Goal: Obtain resource: Download file/media

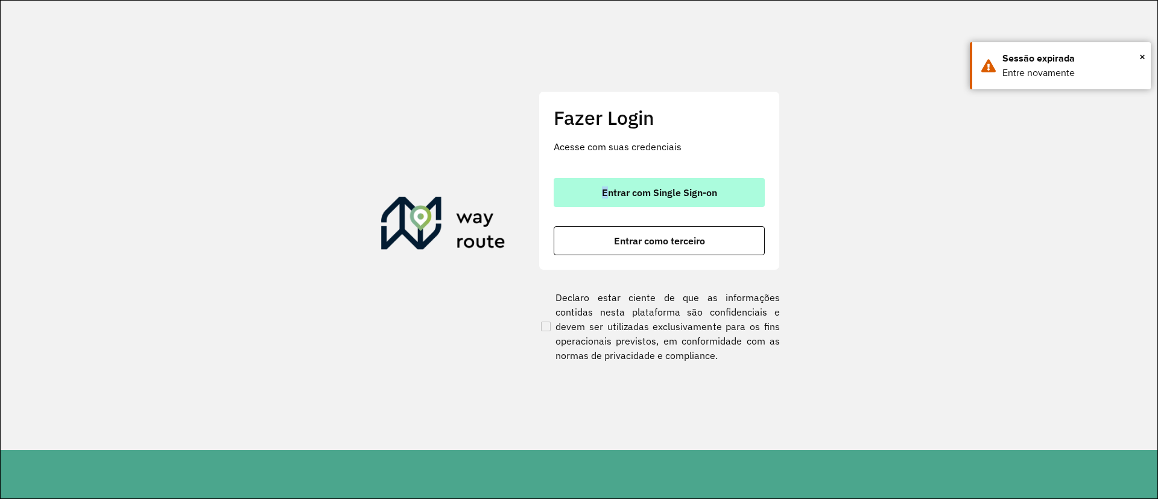
drag, startPoint x: 609, startPoint y: 181, endPoint x: 609, endPoint y: 191, distance: 9.6
click at [609, 188] on div "Fazer Login Acesse com suas credenciais Entrar com Single Sign-on Entrar como t…" at bounding box center [658, 180] width 241 height 178
click at [609, 191] on span "Entrar com Single Sign-on" at bounding box center [659, 193] width 115 height 10
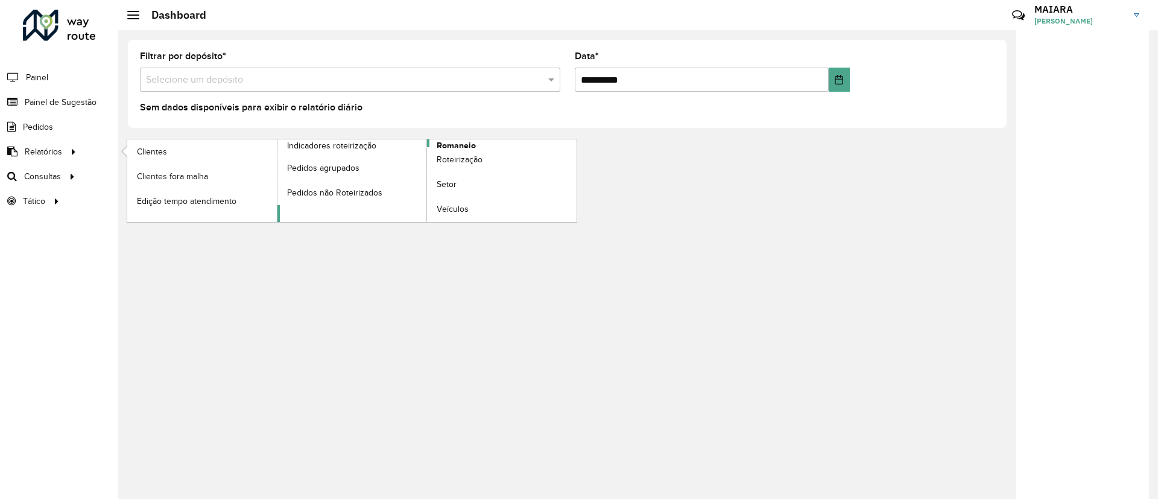
click at [452, 144] on span "Romaneio" at bounding box center [456, 145] width 39 height 13
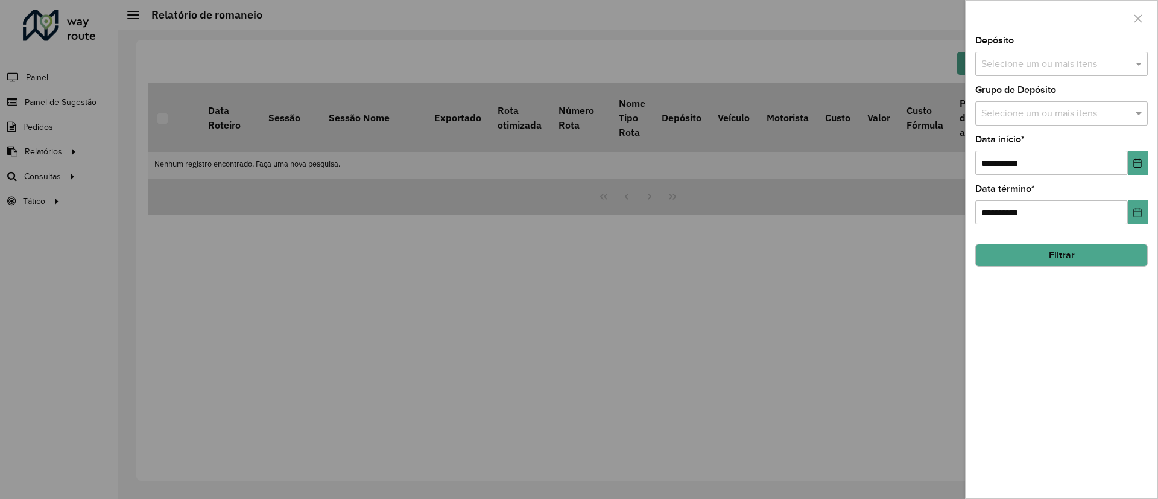
click at [1090, 64] on input "text" at bounding box center [1055, 64] width 154 height 14
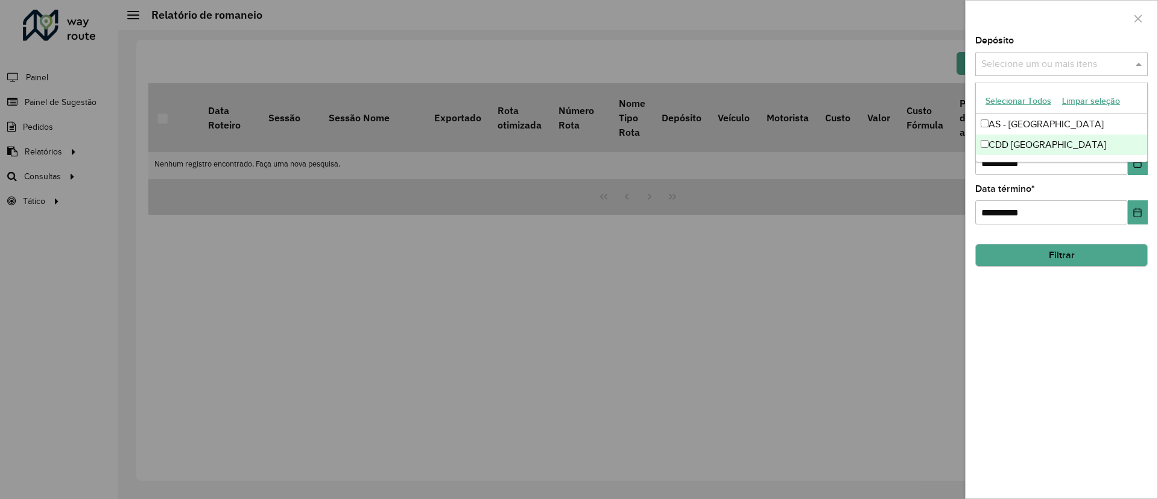
click at [1021, 142] on div "CDD Florianópolis" at bounding box center [1061, 144] width 171 height 21
click at [1072, 262] on button "Filtrar" at bounding box center [1061, 255] width 172 height 23
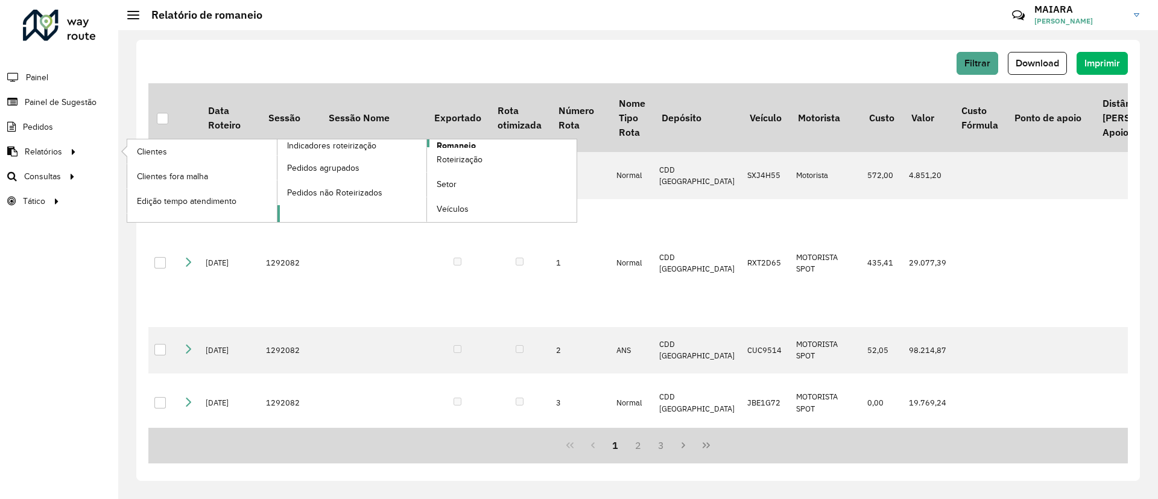
click at [459, 145] on span "Romaneio" at bounding box center [456, 145] width 39 height 13
click at [461, 145] on span "Romaneio" at bounding box center [456, 145] width 39 height 13
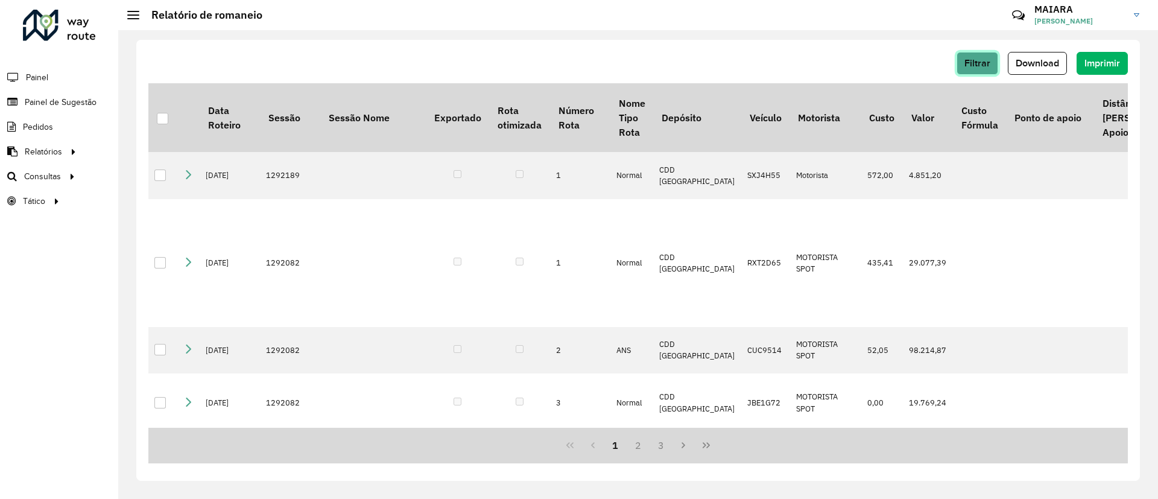
click at [986, 55] on button "Filtrar" at bounding box center [977, 63] width 42 height 23
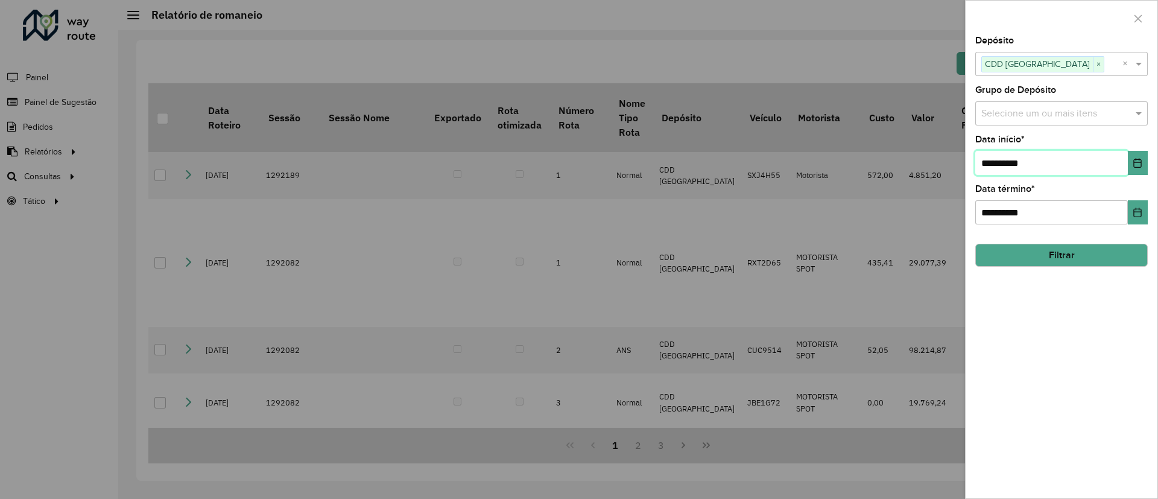
click at [1027, 159] on input "**********" at bounding box center [1051, 163] width 153 height 24
click at [1135, 165] on icon "Choose Date" at bounding box center [1137, 163] width 10 height 10
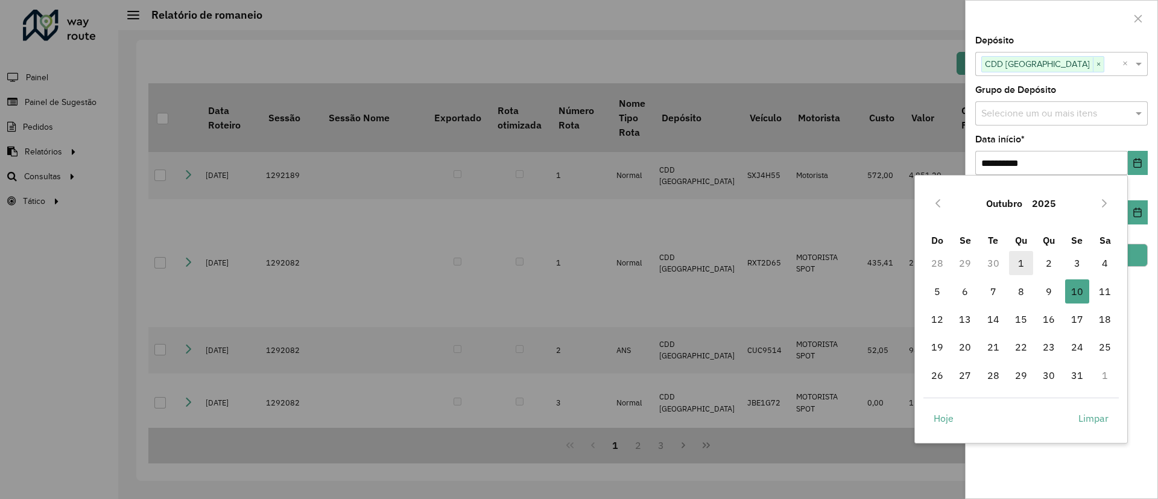
click at [1023, 261] on span "1" at bounding box center [1021, 263] width 24 height 24
type input "**********"
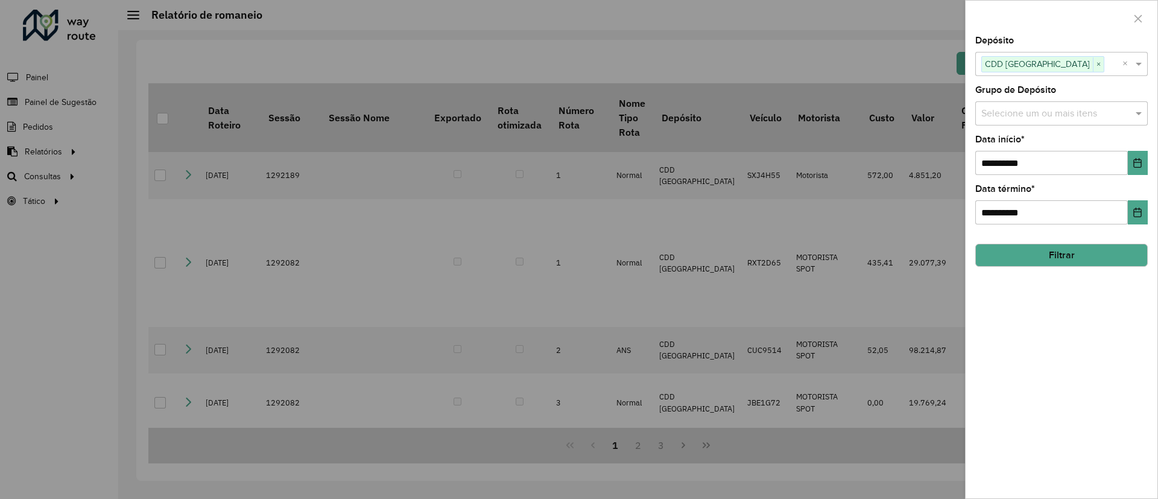
click at [1070, 260] on button "Filtrar" at bounding box center [1061, 255] width 172 height 23
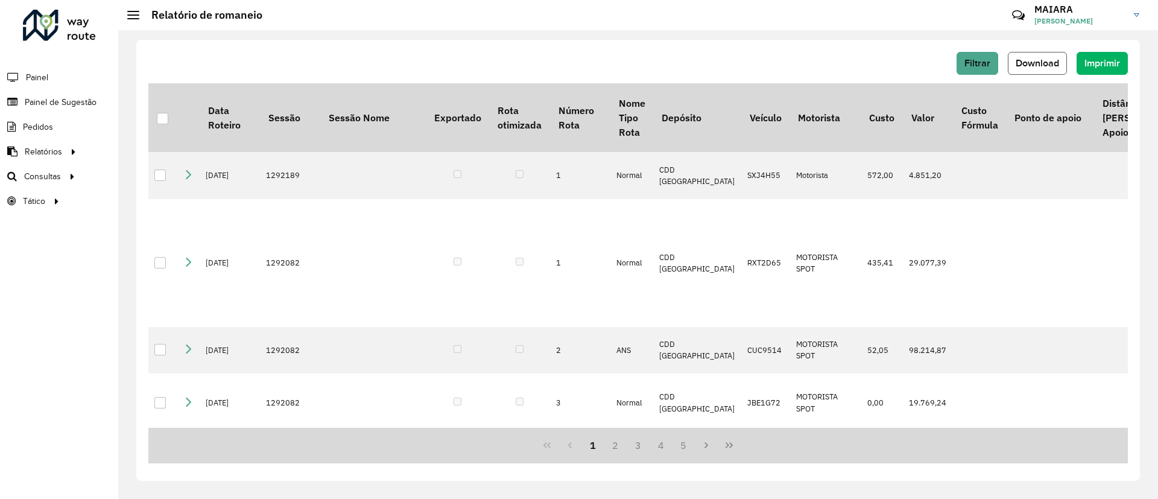
click at [1044, 63] on span "Download" at bounding box center [1036, 63] width 43 height 10
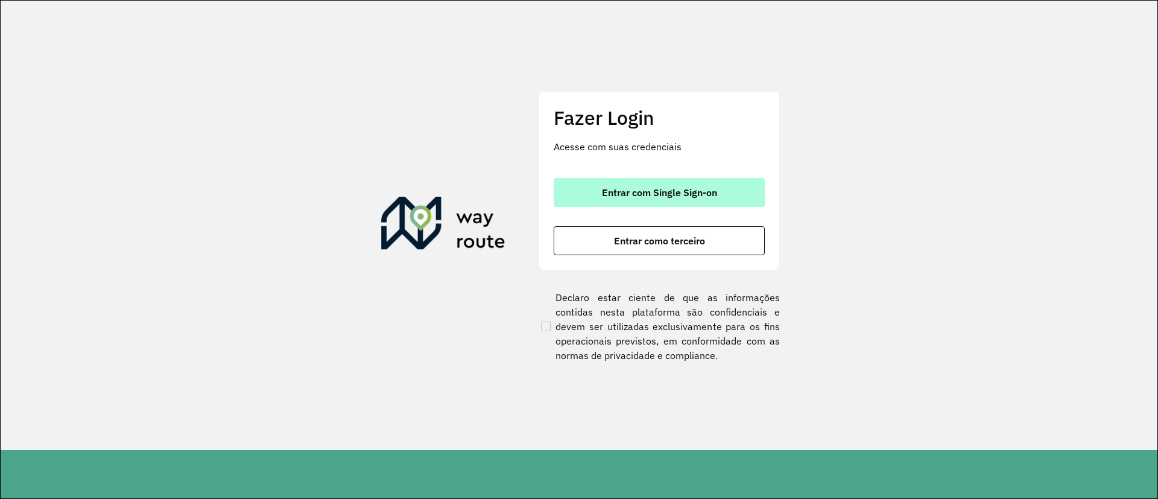
click at [687, 201] on button "Entrar com Single Sign-on" at bounding box center [659, 192] width 211 height 29
